Goal: Find specific page/section: Find specific page/section

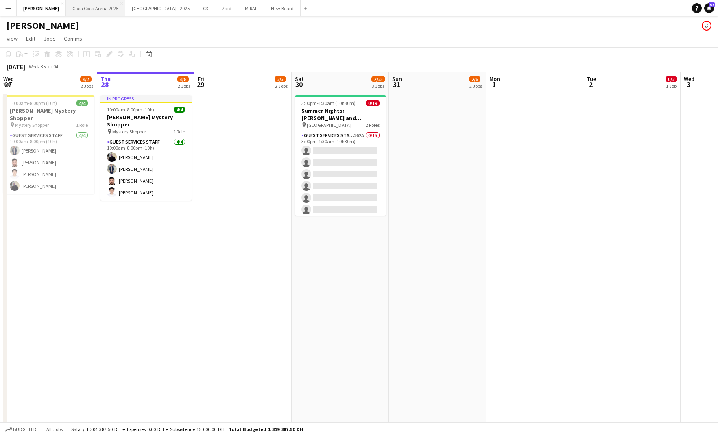
click at [84, 7] on button "[GEOGRAPHIC_DATA] 2025 Close" at bounding box center [95, 8] width 59 height 16
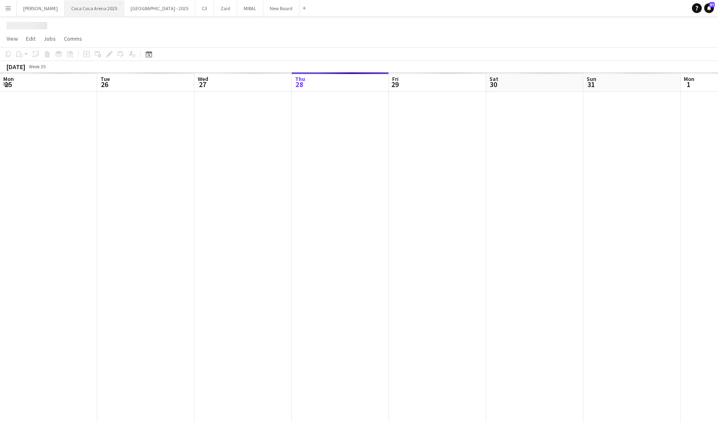
scroll to position [0, 194]
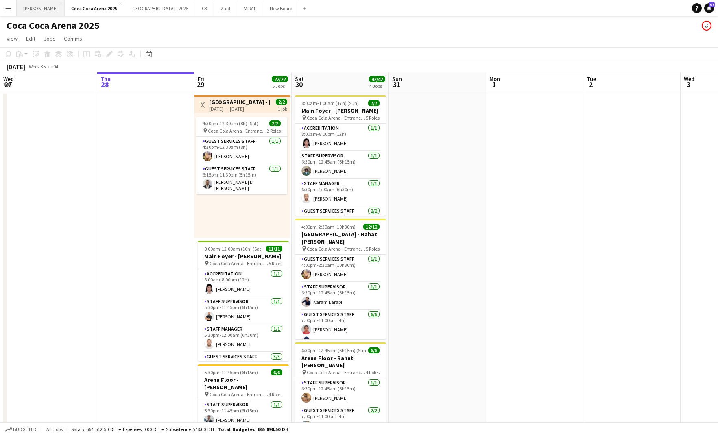
click at [21, 5] on button "[PERSON_NAME]" at bounding box center [41, 8] width 48 height 16
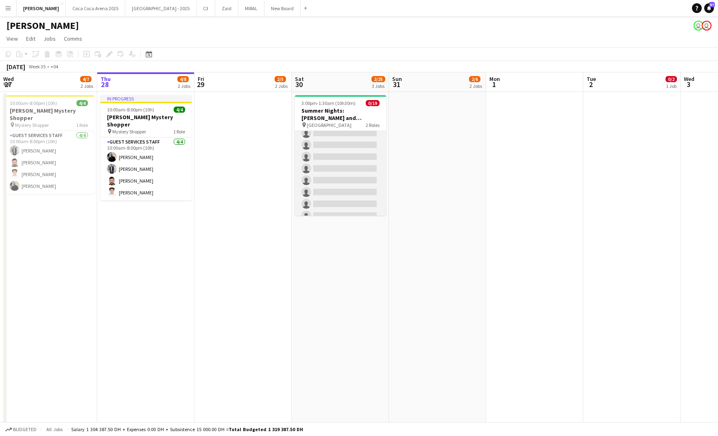
click at [373, 157] on app-card-role "Guest Services Staff 262A 0/15 3:00pm-1:30am (10h30m) single-neutral-actions si…" at bounding box center [340, 174] width 91 height 193
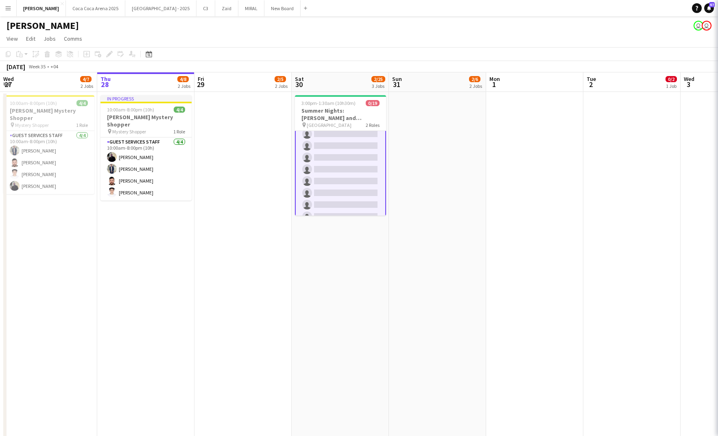
scroll to position [53, 0]
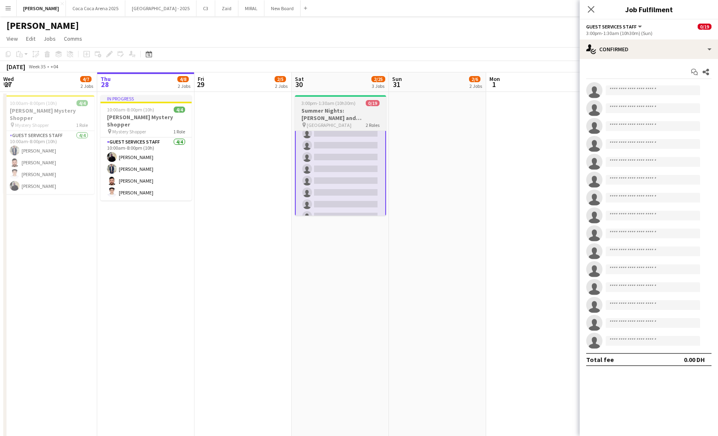
click at [351, 120] on h3 "Summer Nights: [PERSON_NAME] and [PERSON_NAME]" at bounding box center [340, 114] width 91 height 15
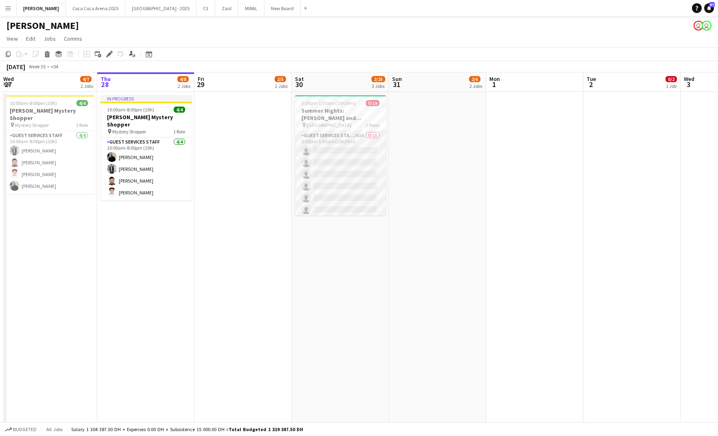
scroll to position [171, 0]
